Goal: Find specific page/section: Find specific page/section

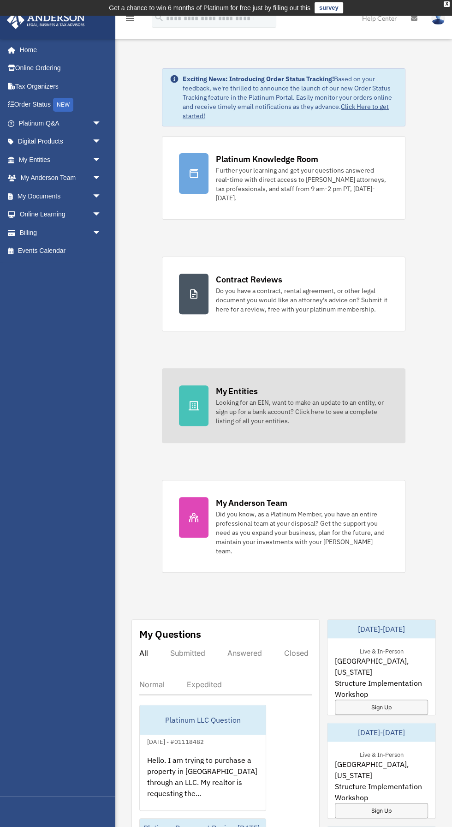
click at [348, 385] on div "My Entities Looking for an EIN, want to make an update to an entity, or sign up…" at bounding box center [302, 405] width 173 height 40
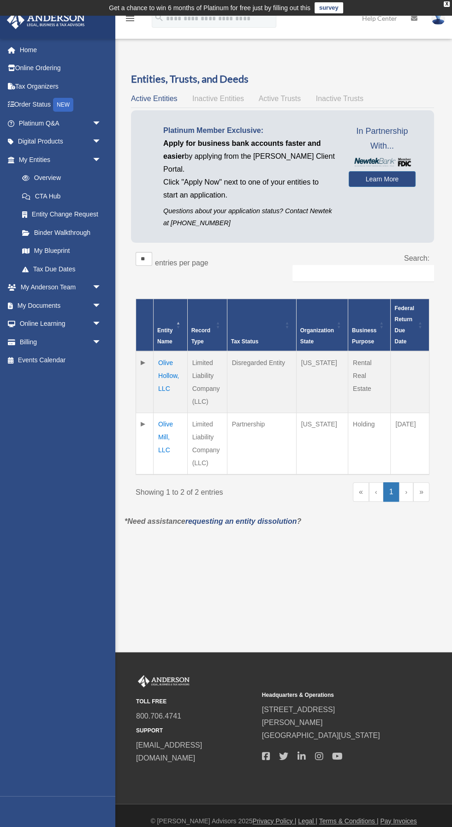
click at [177, 379] on td "Olive Hollow, LLC" at bounding box center [171, 382] width 34 height 62
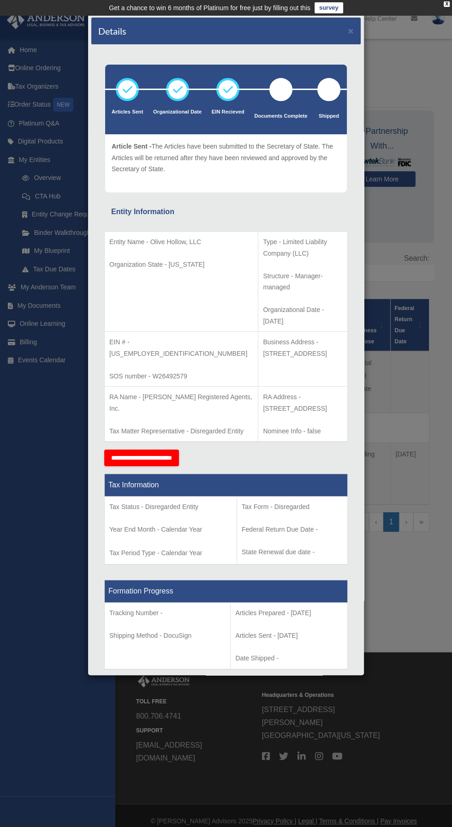
click at [409, 619] on div "Details × Articles Sent Organizational Date" at bounding box center [226, 413] width 452 height 827
